Goal: Find specific page/section: Find specific page/section

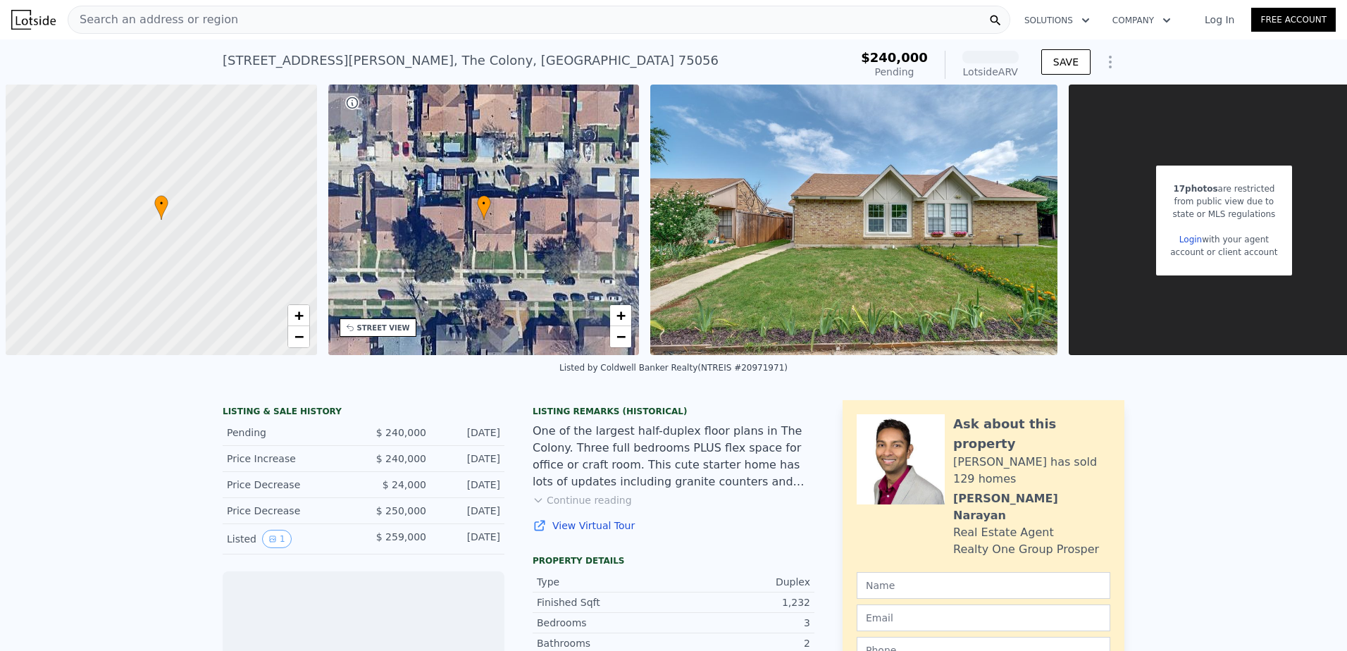
scroll to position [0, 6]
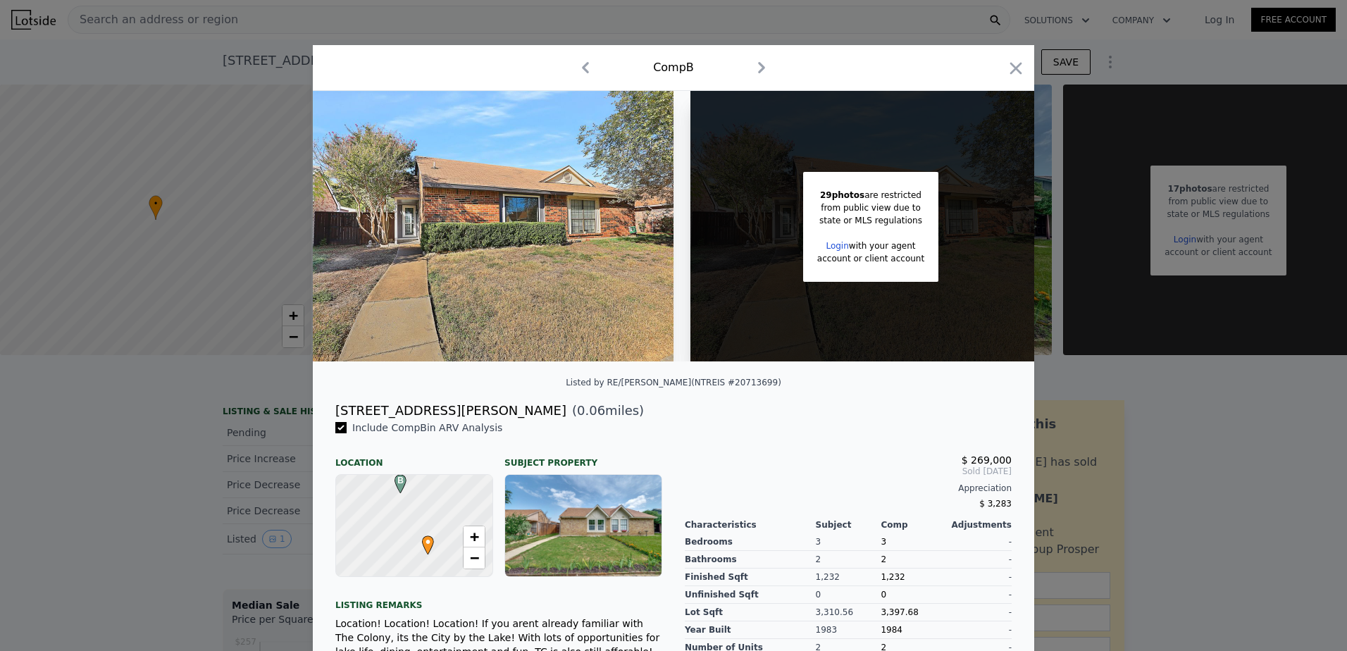
drag, startPoint x: 1006, startPoint y: 66, endPoint x: 965, endPoint y: 88, distance: 46.3
click at [1006, 66] on icon "button" at bounding box center [1016, 68] width 20 height 20
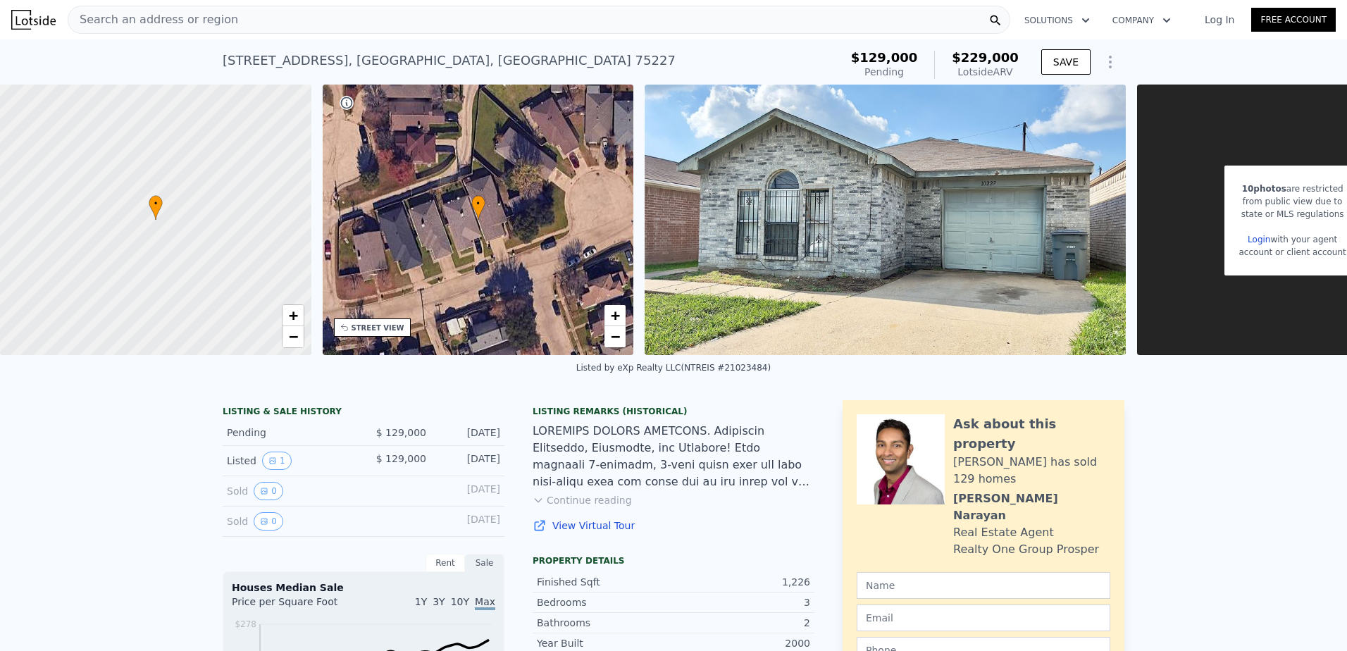
drag, startPoint x: 153, startPoint y: 17, endPoint x: 112, endPoint y: 17, distance: 40.8
click at [112, 17] on span "Search an address or region" at bounding box center [153, 19] width 170 height 17
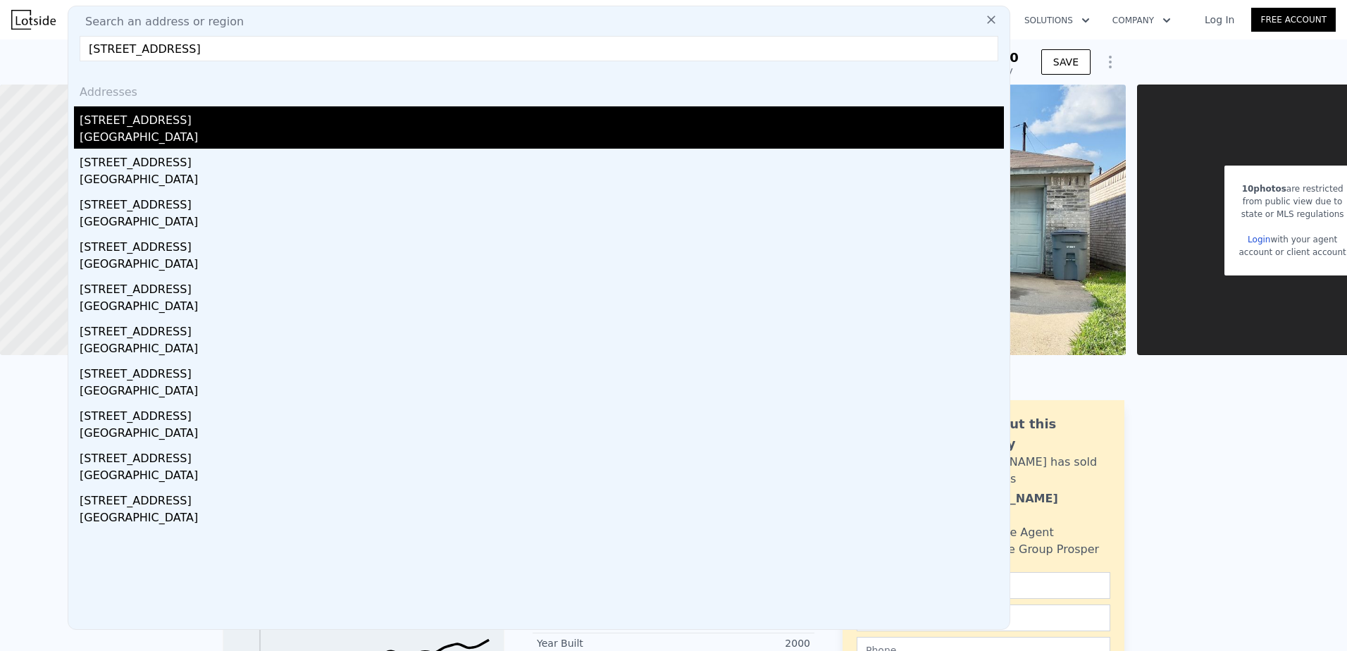
type input "[STREET_ADDRESS]"
click at [114, 130] on div "[GEOGRAPHIC_DATA]" at bounding box center [542, 139] width 924 height 20
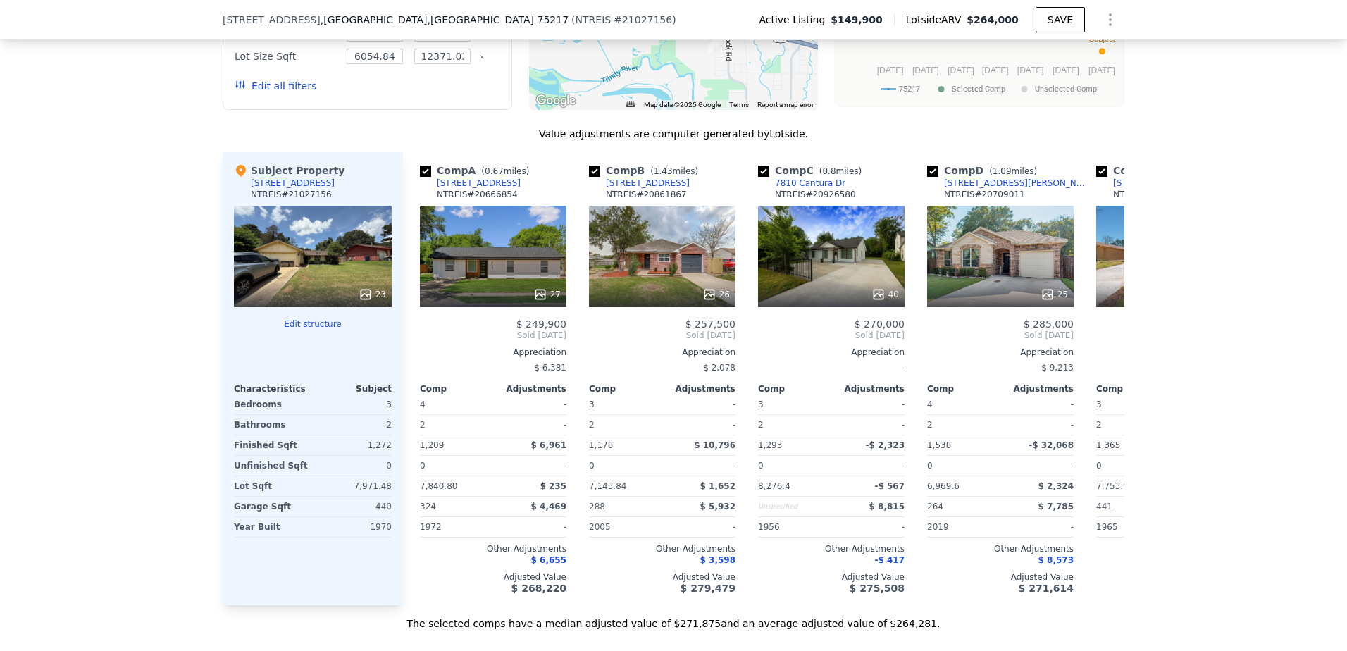
scroll to position [1315, 0]
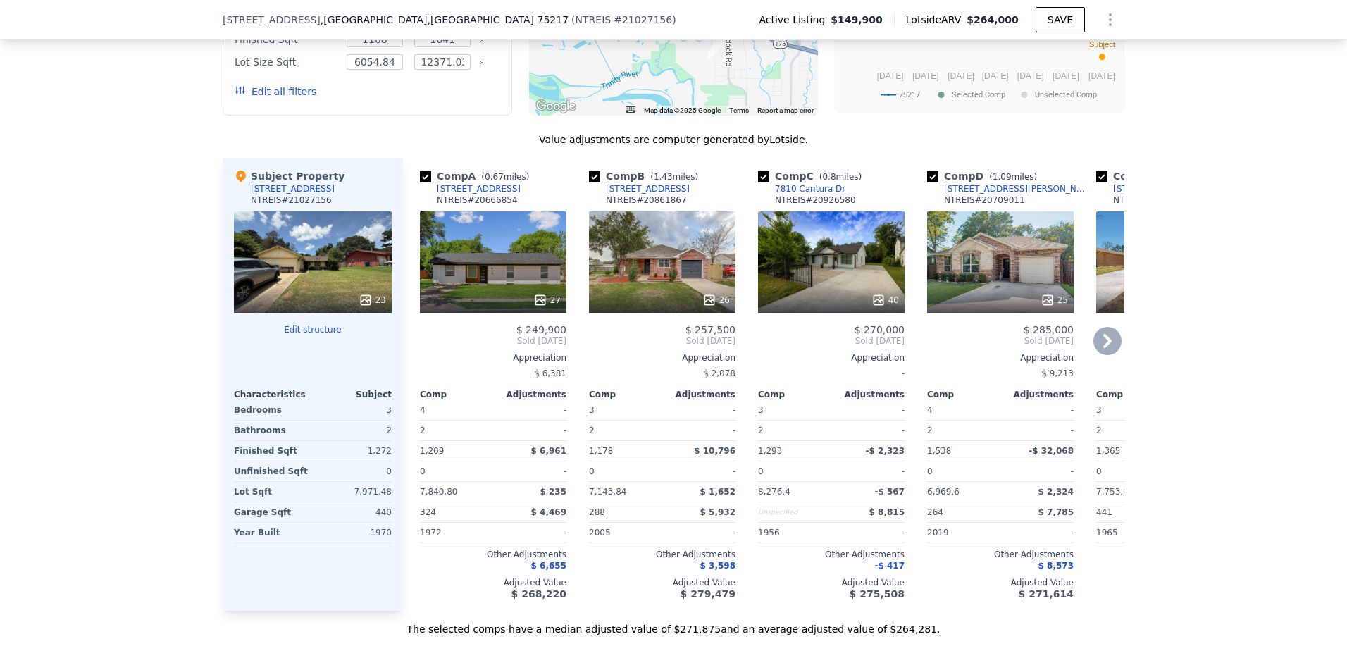
click at [1095, 348] on icon at bounding box center [1107, 341] width 28 height 28
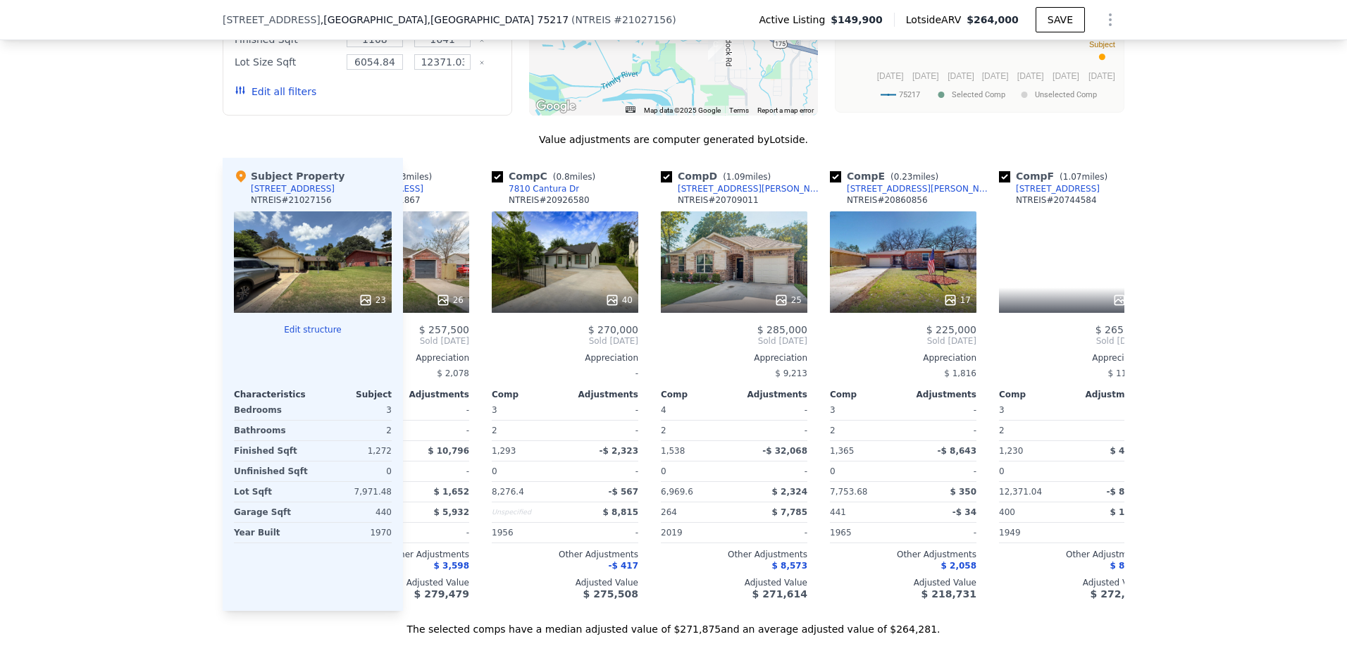
scroll to position [0, 338]
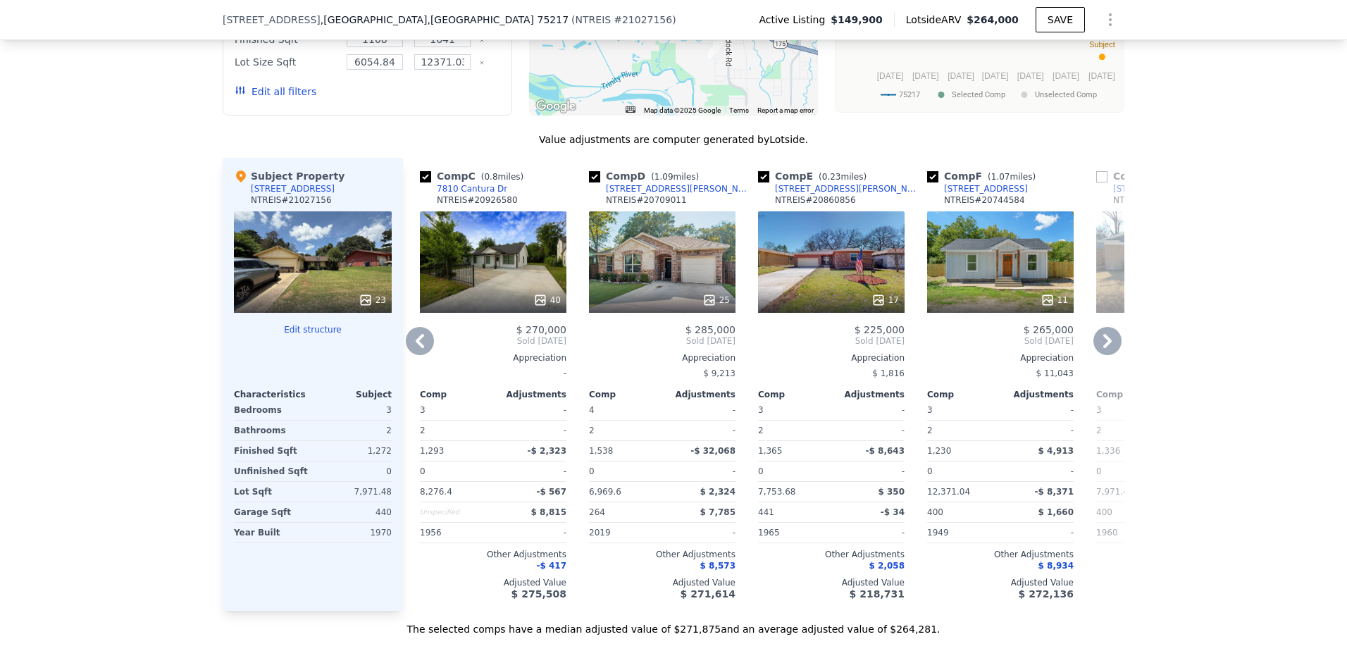
click at [416, 348] on icon at bounding box center [420, 341] width 8 height 14
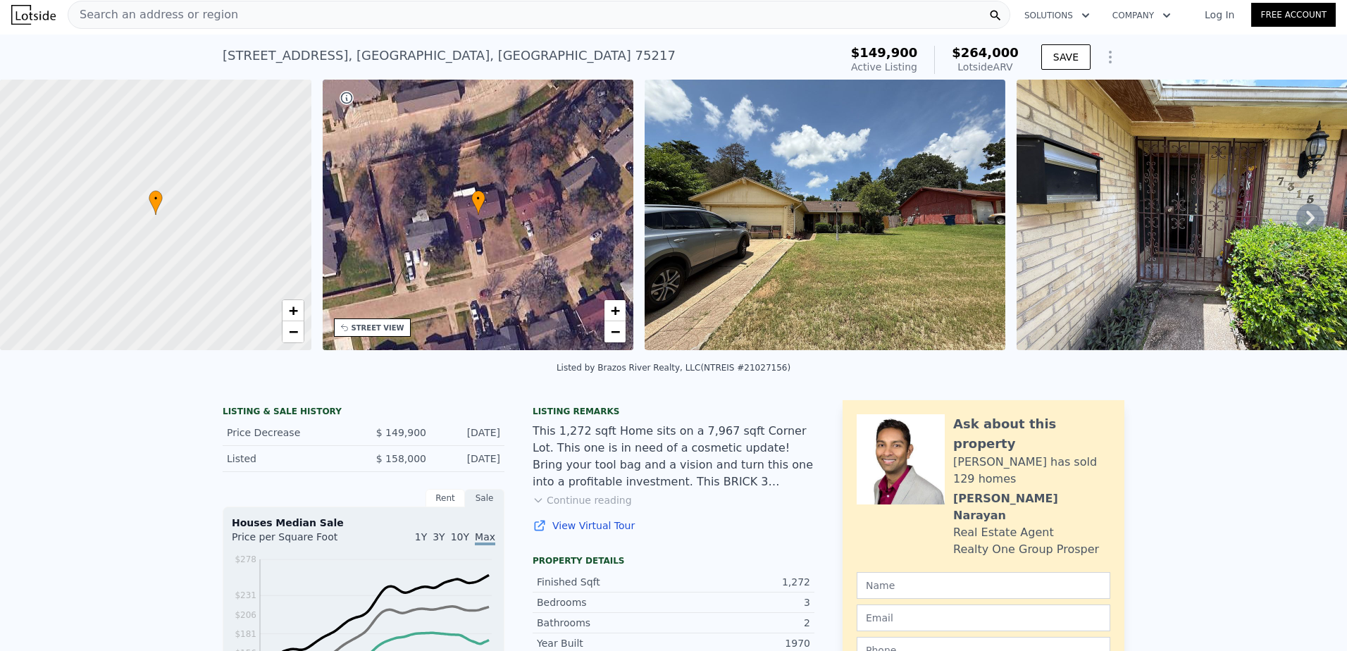
scroll to position [0, 0]
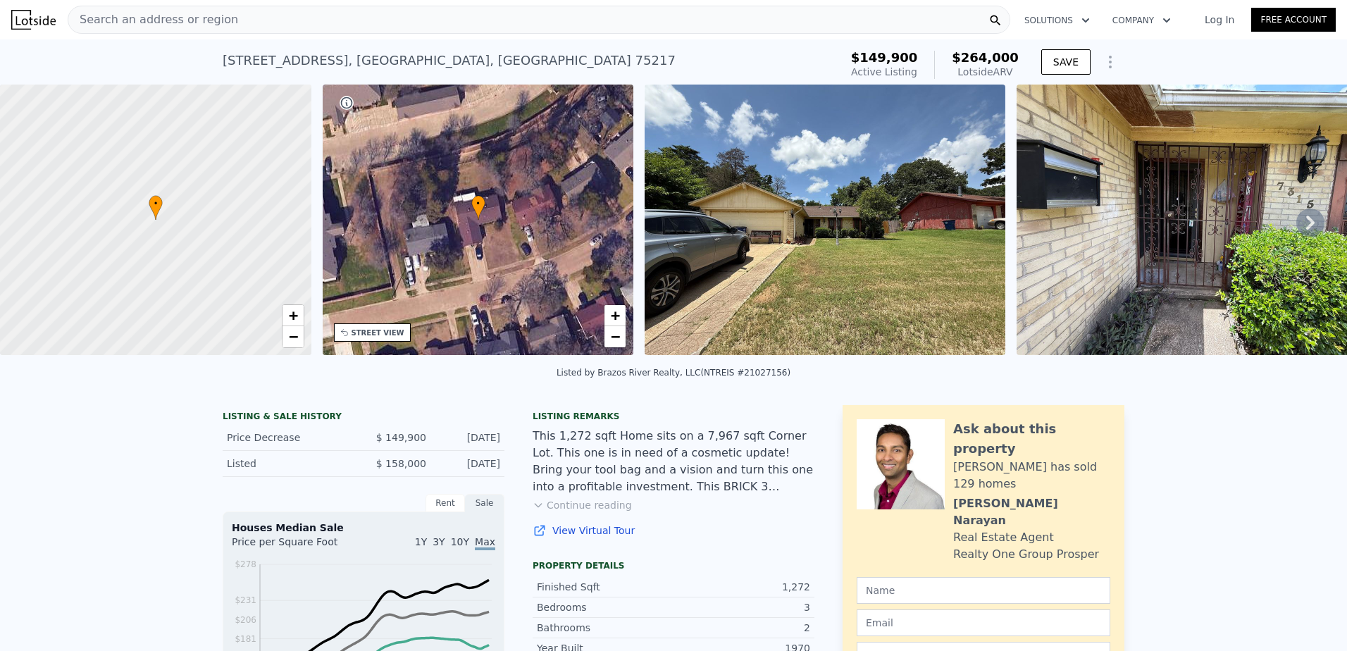
click at [158, 20] on span "Search an address or region" at bounding box center [153, 19] width 170 height 17
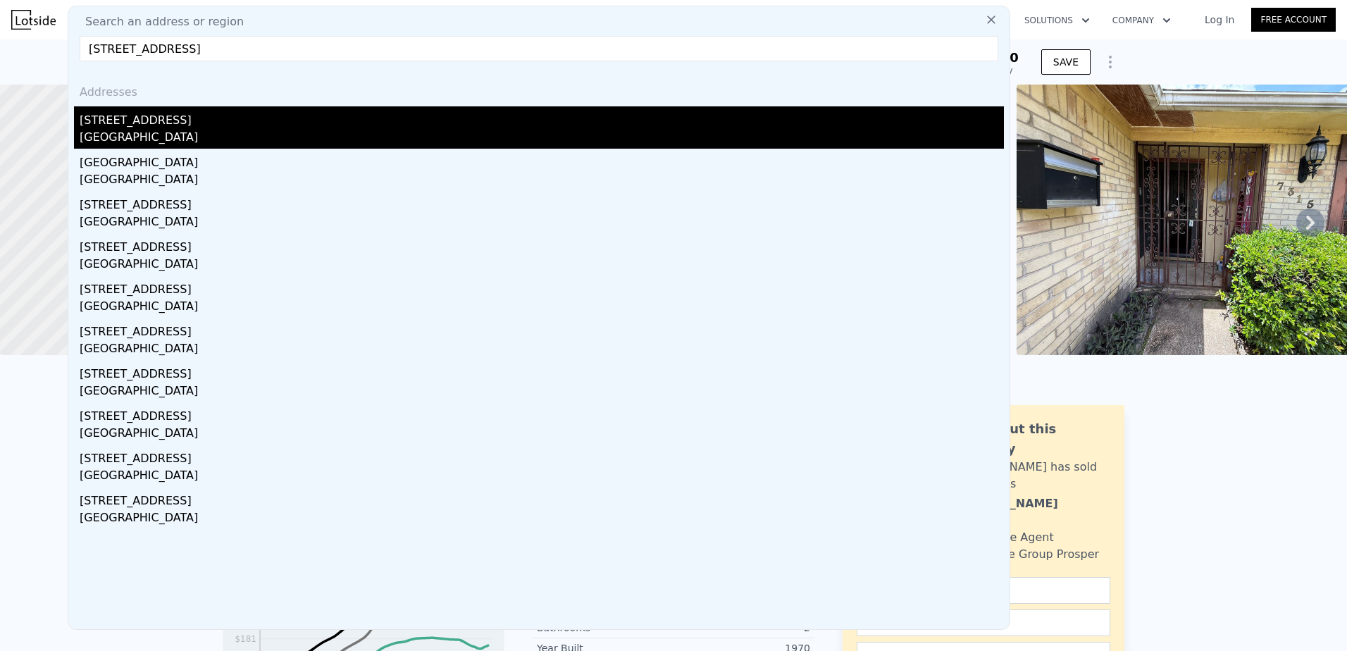
type input "[STREET_ADDRESS]"
click at [144, 117] on div "[STREET_ADDRESS]" at bounding box center [542, 117] width 924 height 23
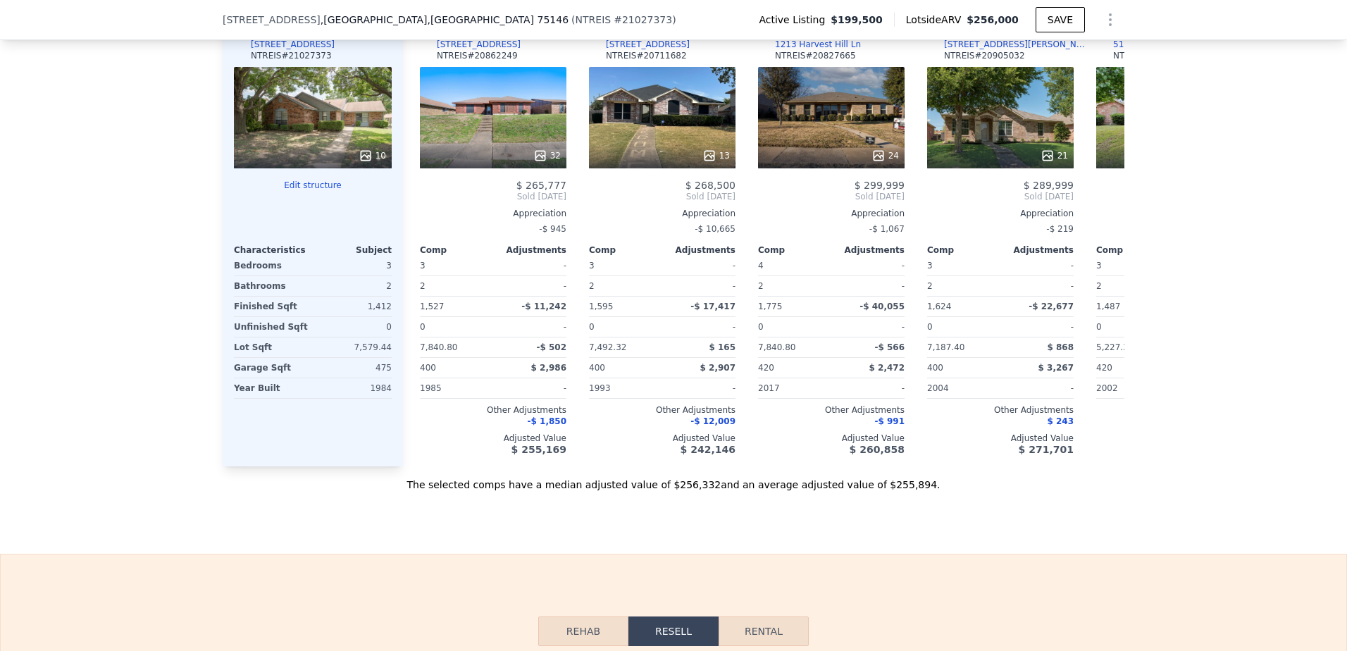
scroll to position [1474, 0]
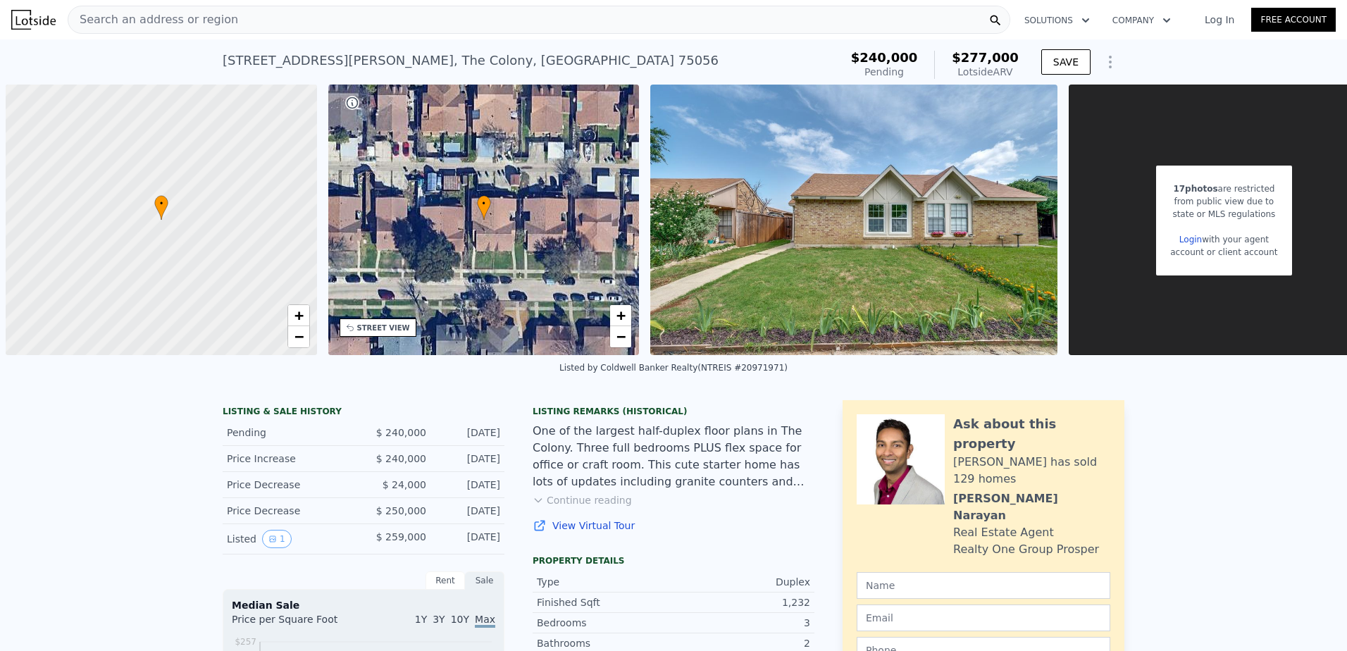
scroll to position [0, 6]
